Goal: Information Seeking & Learning: Learn about a topic

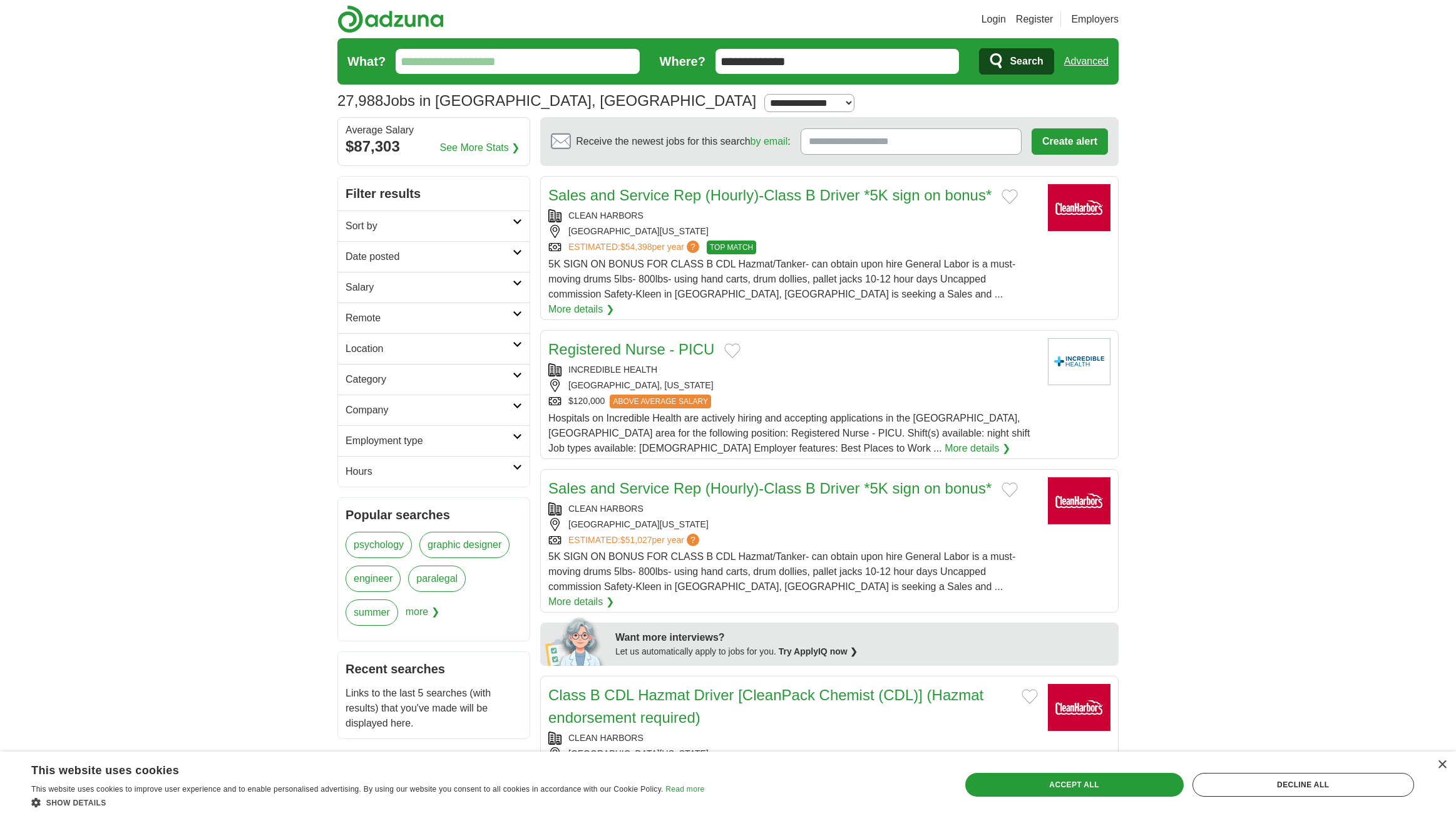
click at [508, 65] on input "What?" at bounding box center [518, 61] width 244 height 25
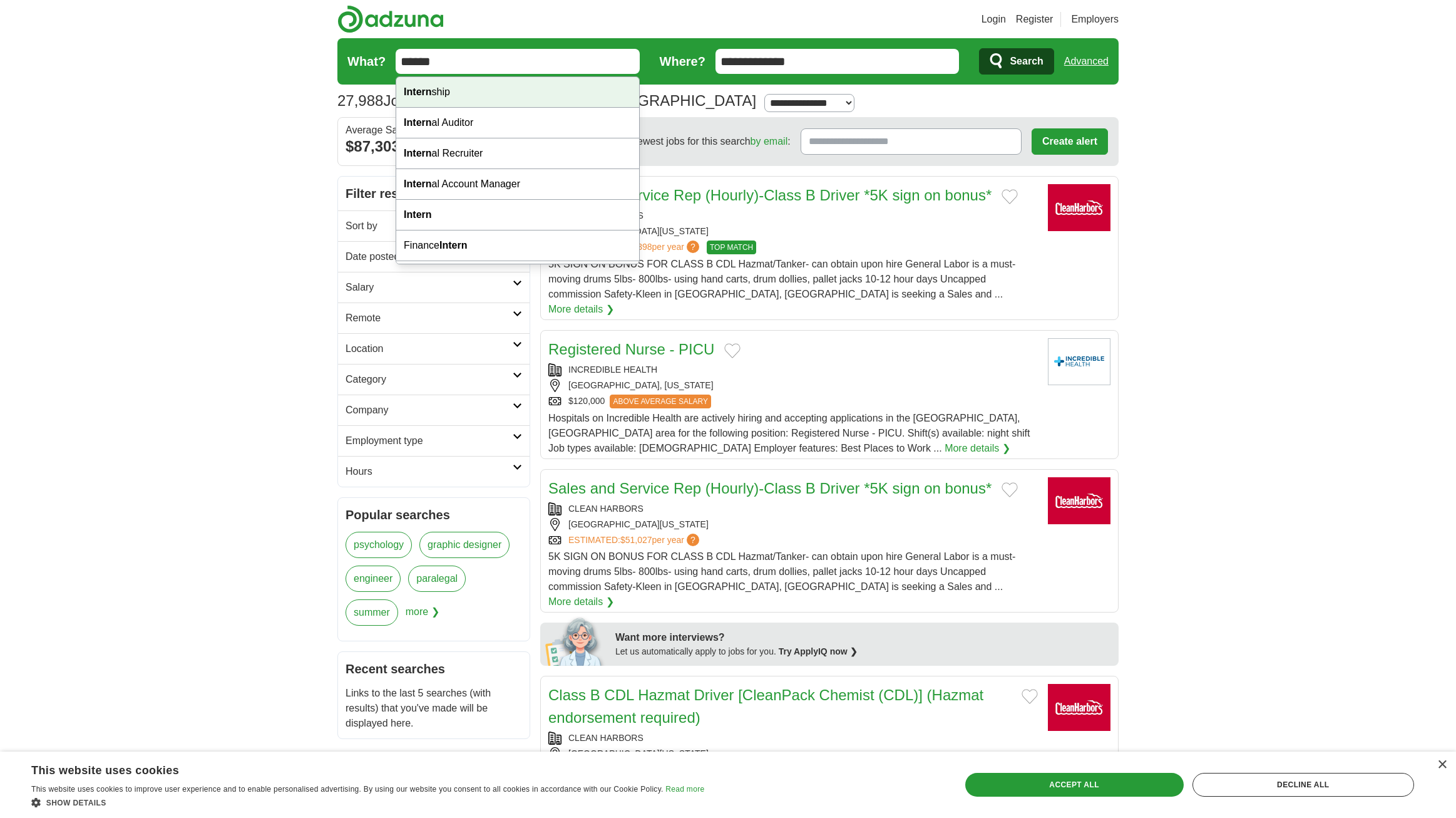
click at [458, 91] on div "Intern ship" at bounding box center [518, 92] width 243 height 31
type input "**********"
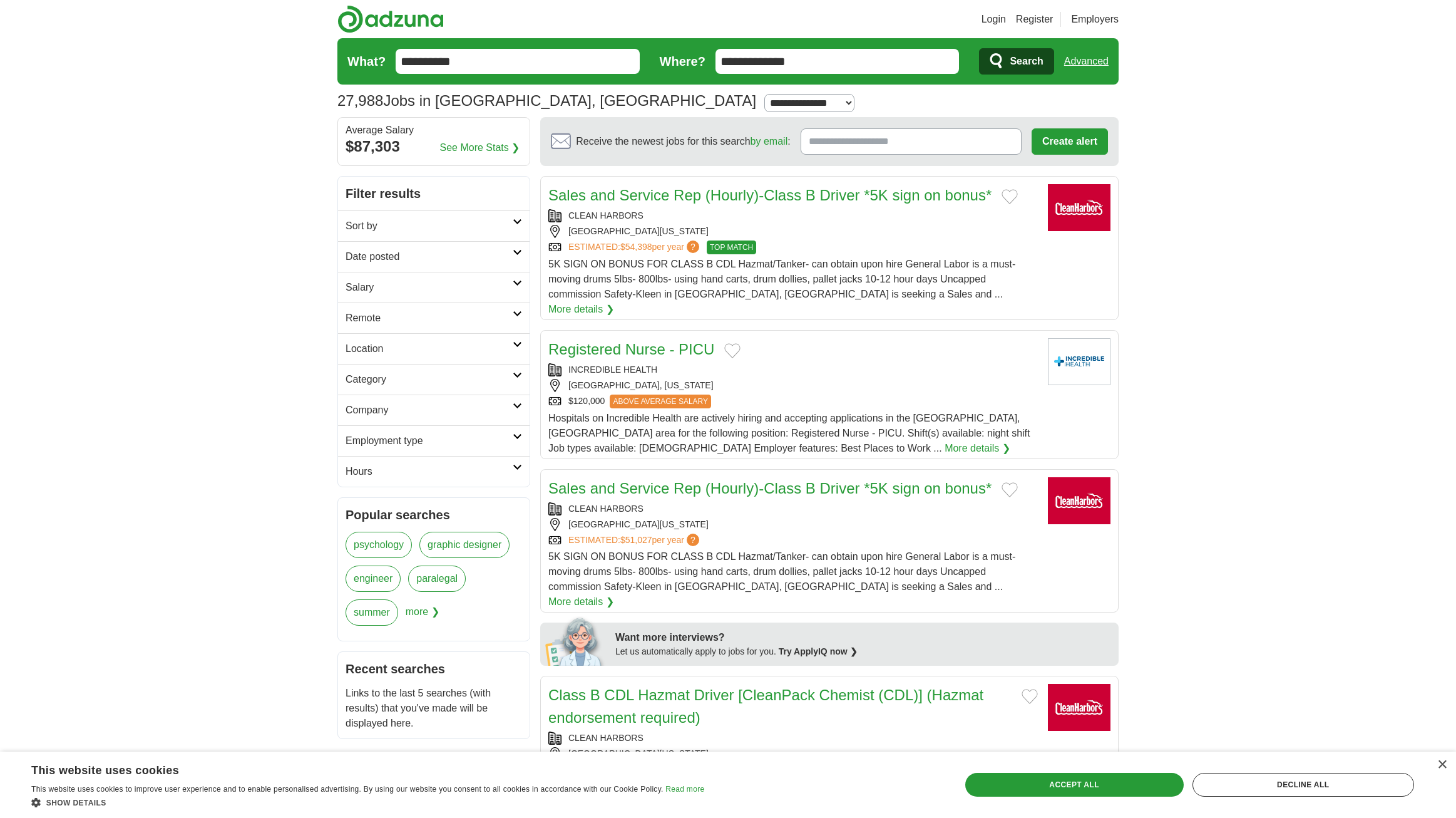
click at [1036, 61] on span "Search" at bounding box center [1025, 61] width 33 height 25
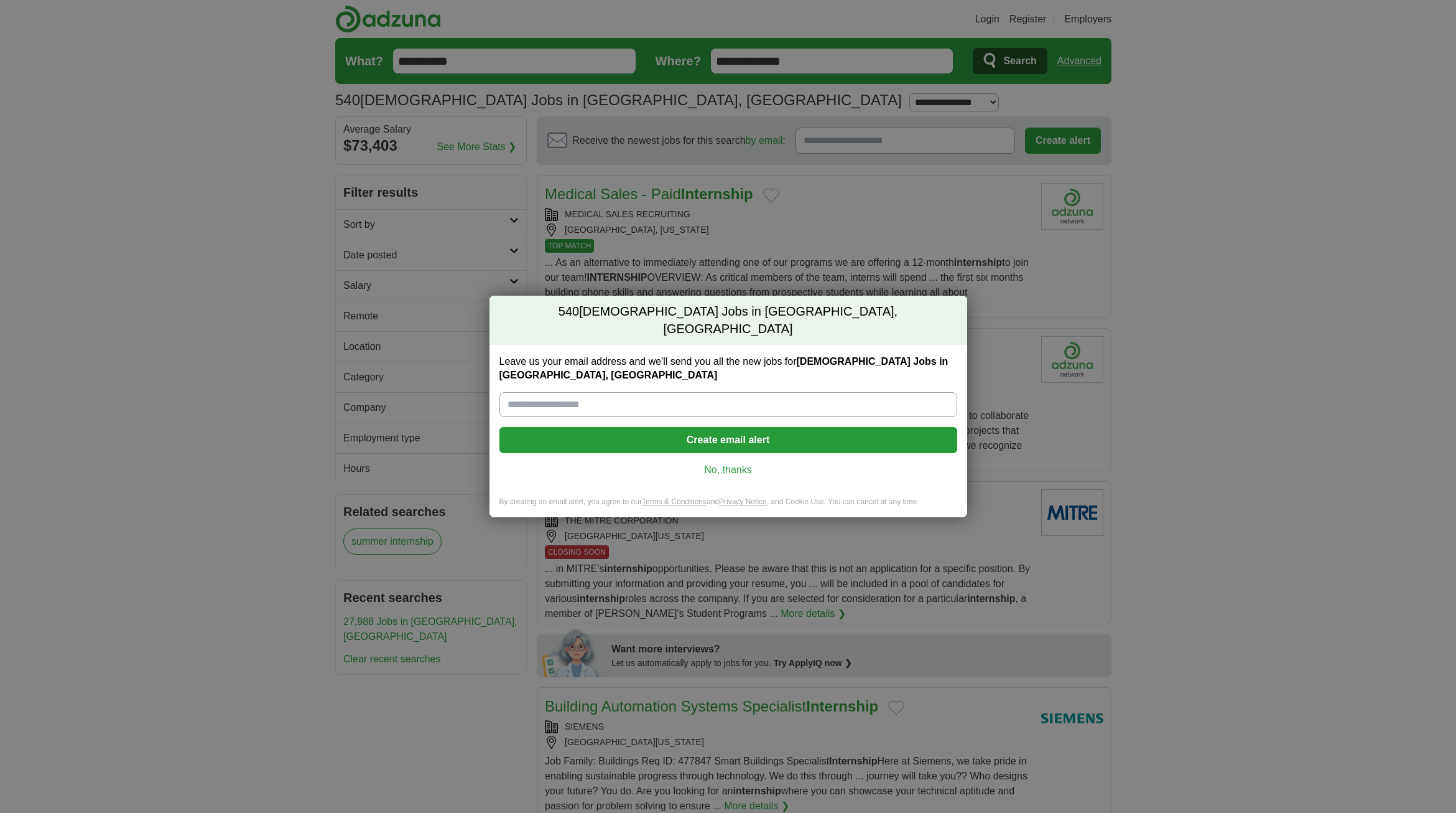
click at [749, 463] on link "No, thanks" at bounding box center [728, 470] width 438 height 14
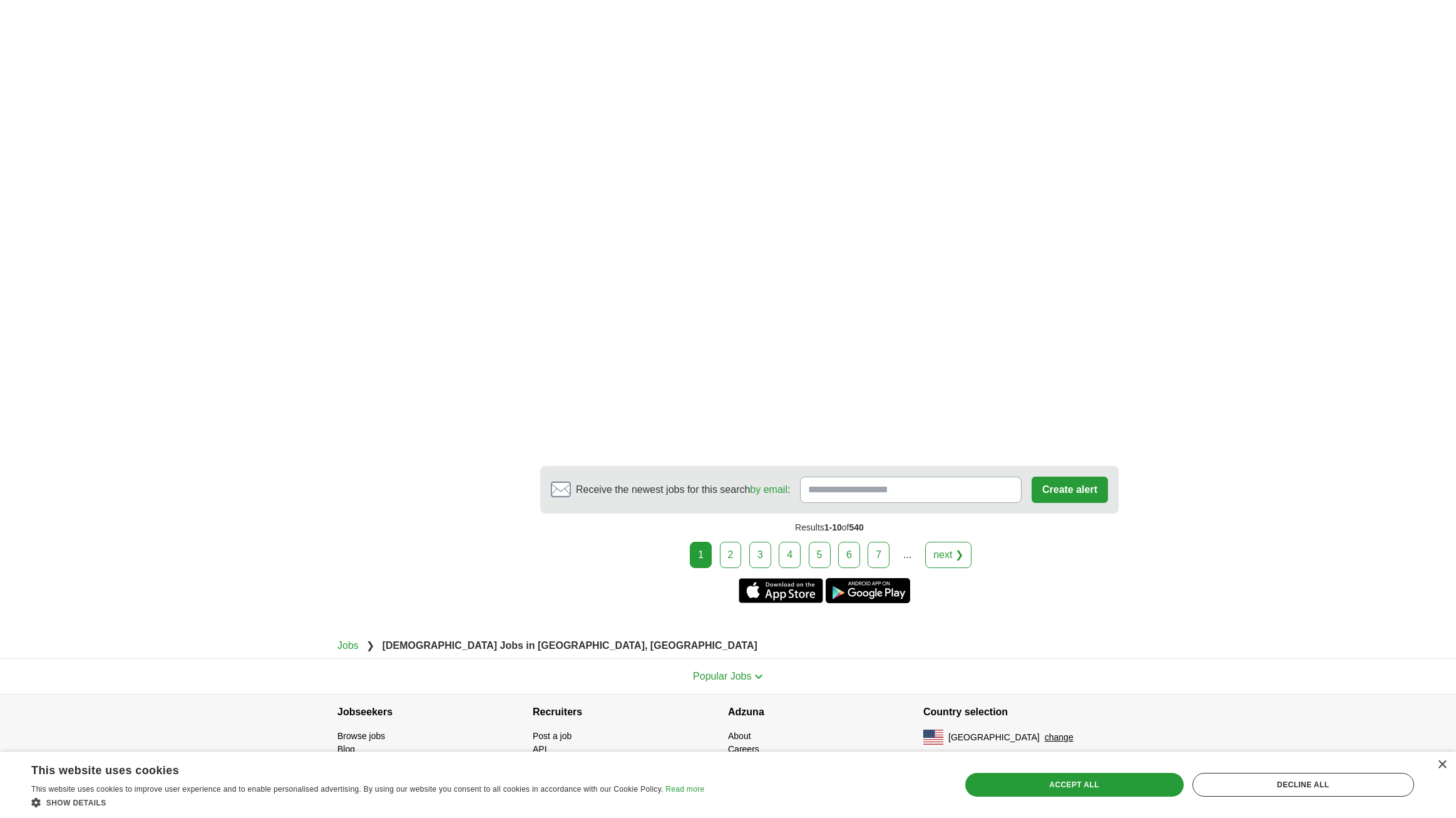
scroll to position [2066, 0]
click at [727, 562] on link "2" at bounding box center [731, 552] width 22 height 26
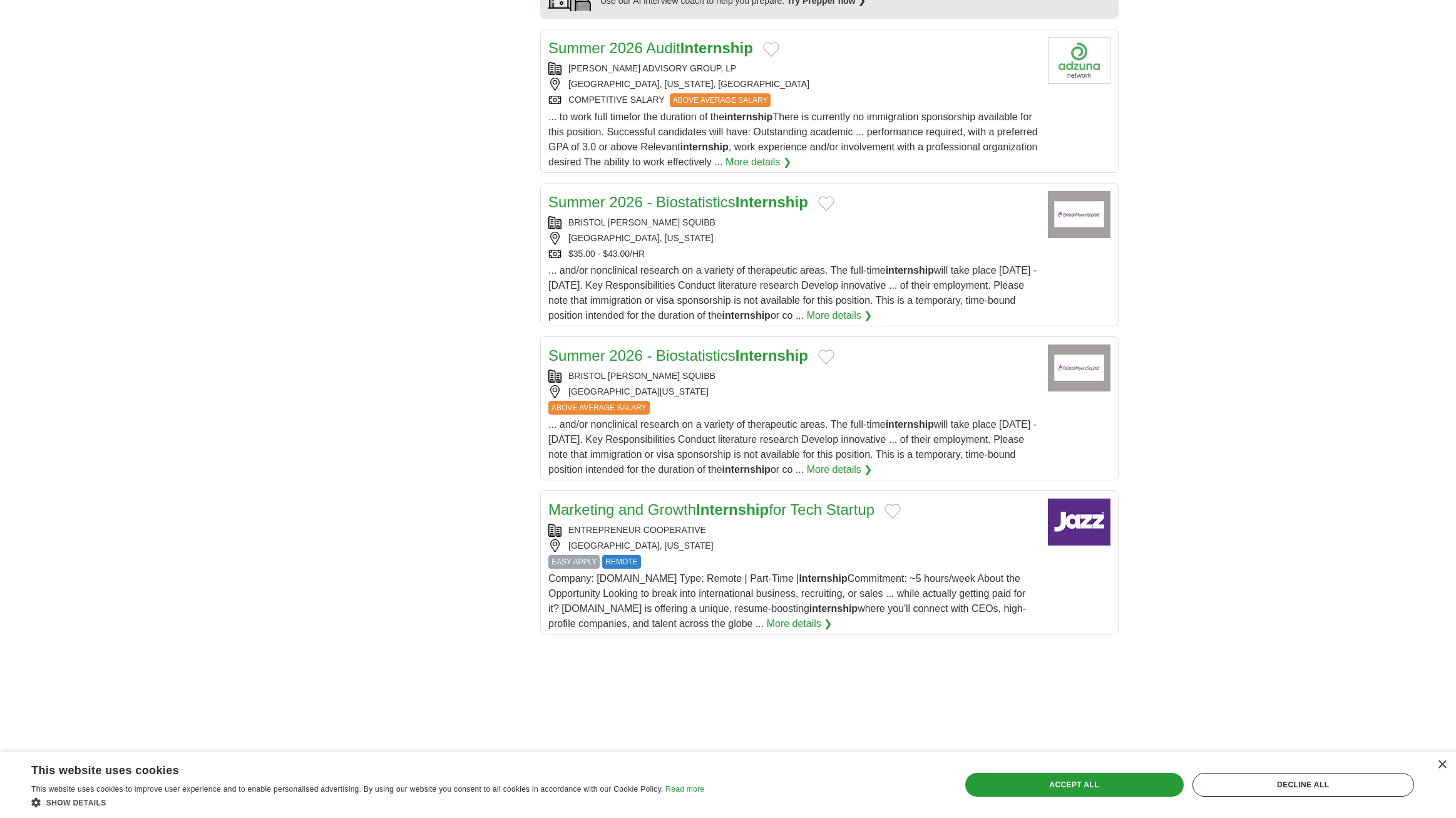
scroll to position [1190, 0]
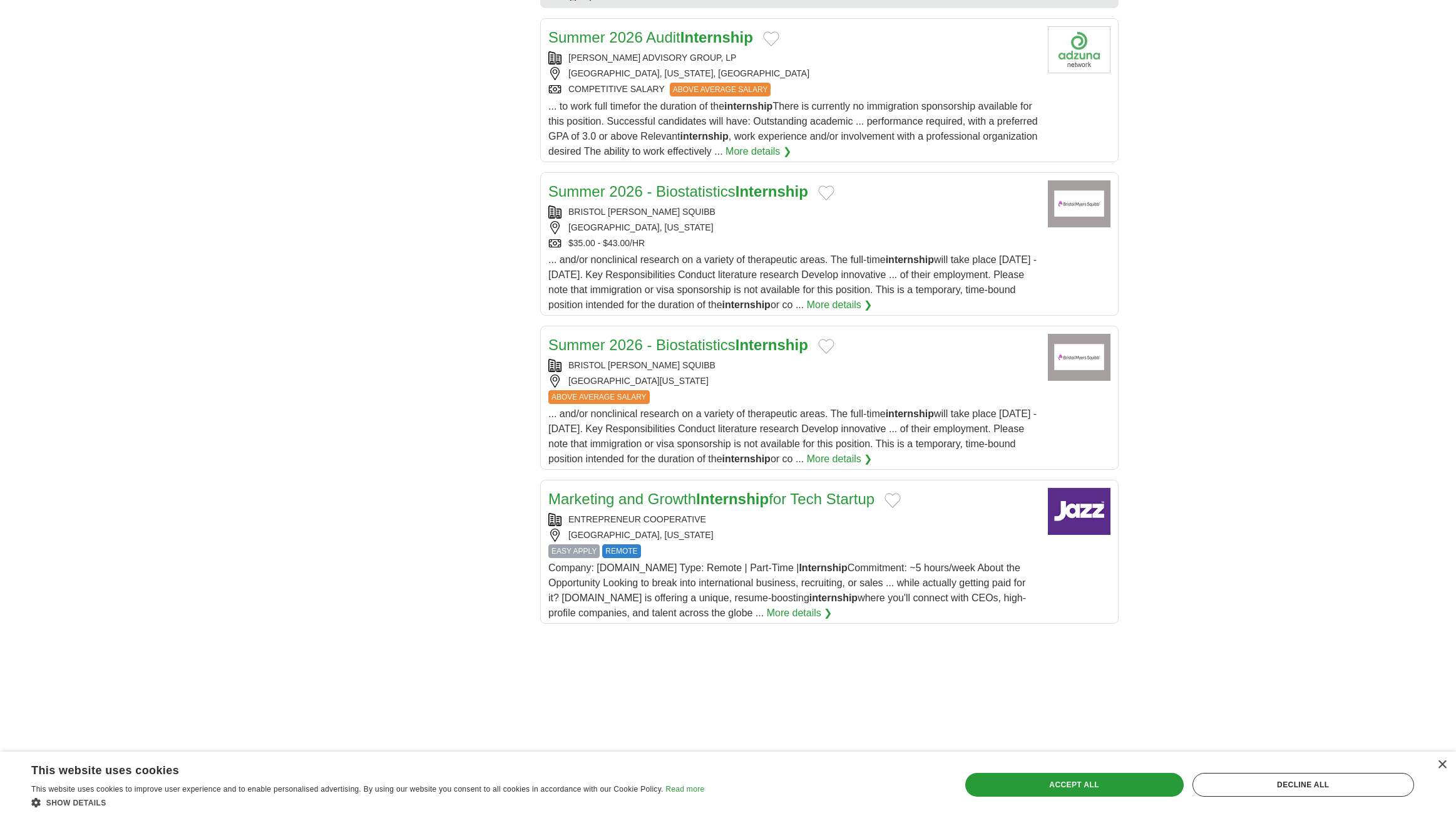
click at [782, 490] on link "Marketing and Growth Internship for Tech Startup" at bounding box center [712, 498] width 326 height 17
